Goal: Check status

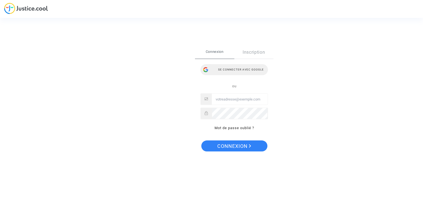
click at [237, 69] on div "Se connecter avec Google" at bounding box center [233, 69] width 67 height 11
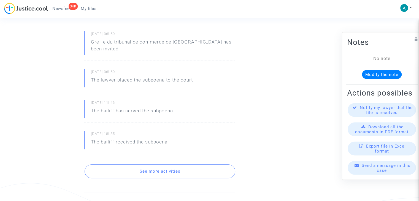
scroll to position [193, 0]
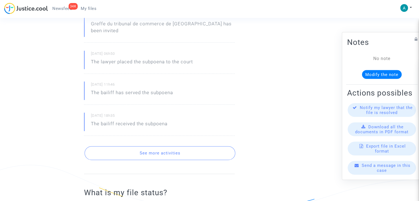
click at [193, 146] on button "See more activities" at bounding box center [160, 153] width 151 height 14
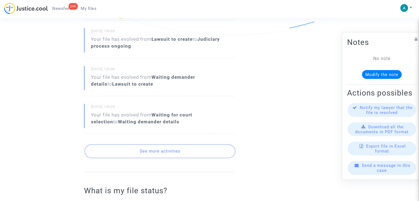
scroll to position [385, 0]
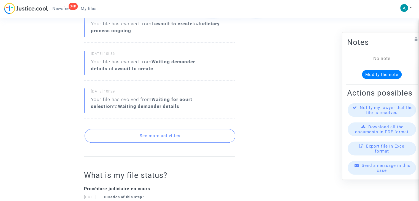
click at [186, 129] on button "See more activities" at bounding box center [160, 136] width 151 height 14
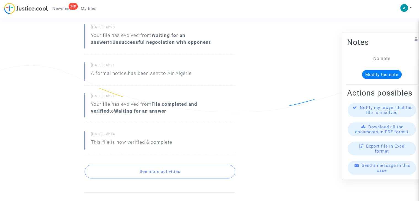
scroll to position [578, 0]
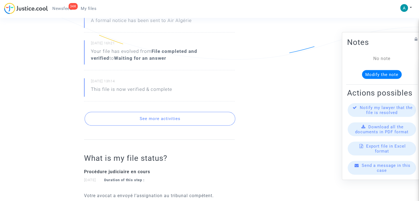
click at [195, 112] on button "See more activities" at bounding box center [160, 119] width 151 height 14
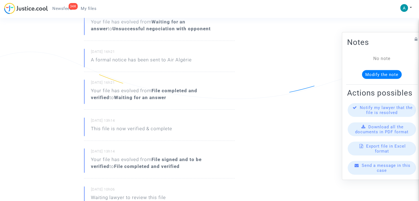
scroll to position [440, 0]
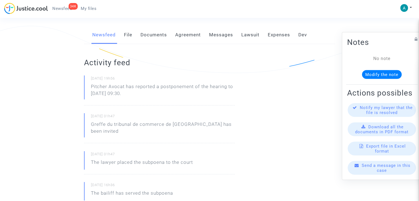
click at [161, 37] on link "Documents" at bounding box center [153, 35] width 26 height 18
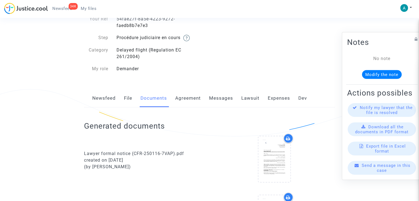
scroll to position [83, 0]
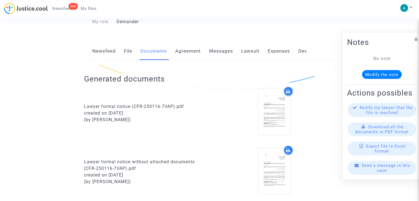
click at [226, 51] on link "Messages" at bounding box center [221, 51] width 24 height 18
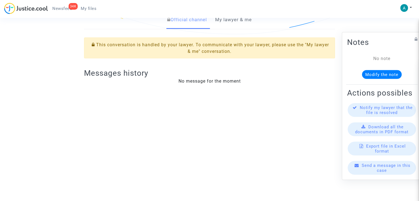
scroll to position [28, 0]
